Goal: Navigation & Orientation: Go to known website

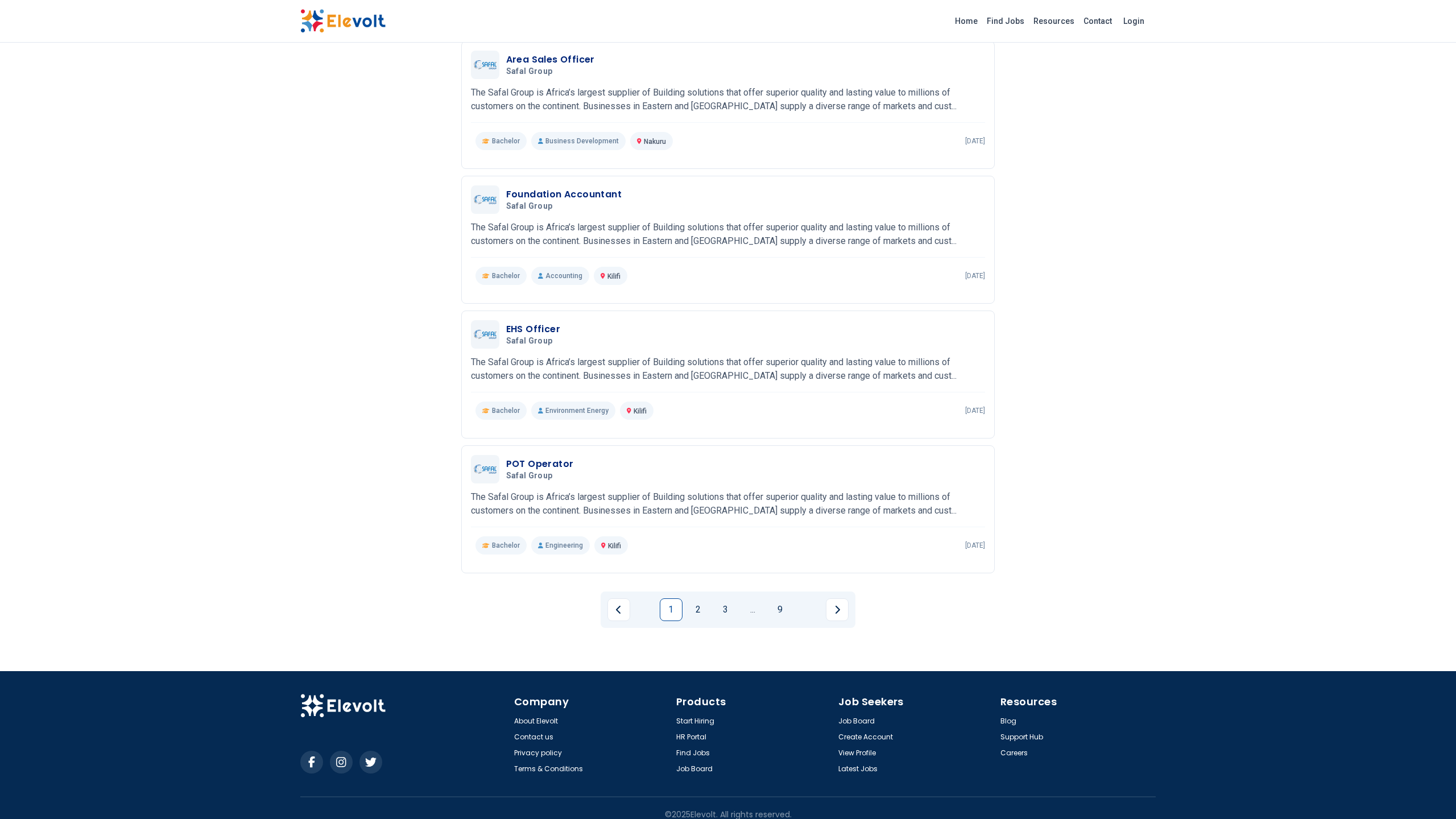
scroll to position [970, 0]
